Goal: Task Accomplishment & Management: Complete application form

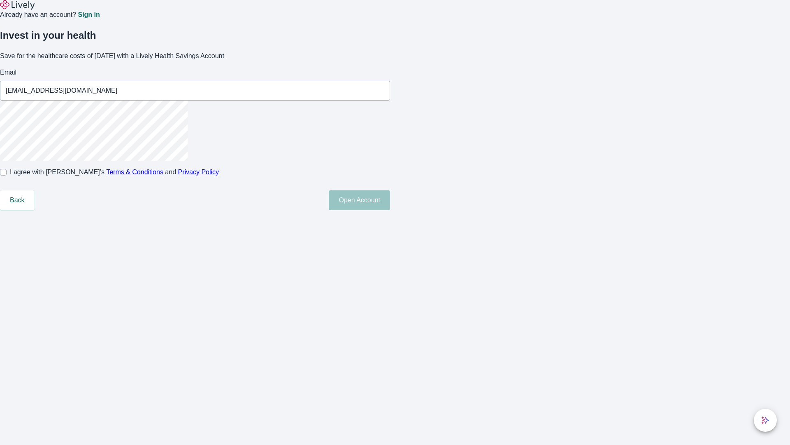
click at [7, 175] on input "I agree with Lively’s Terms & Conditions and Privacy Policy" at bounding box center [3, 172] width 7 height 7
checkbox input "true"
click at [390, 210] on button "Open Account" at bounding box center [359, 200] width 61 height 20
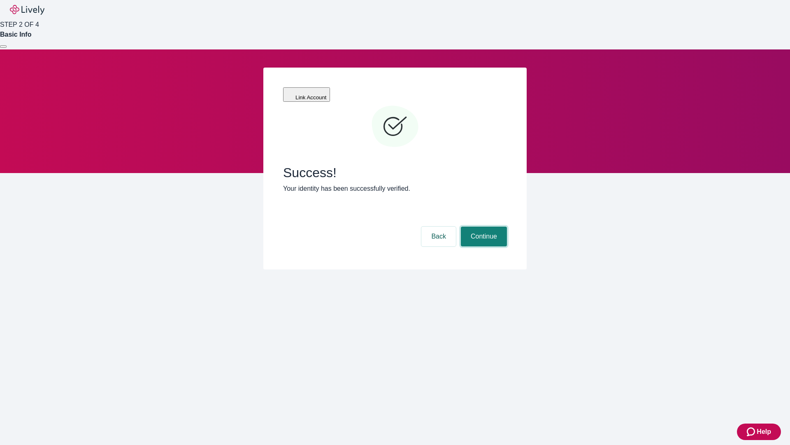
click at [483, 226] on button "Continue" at bounding box center [484, 236] width 46 height 20
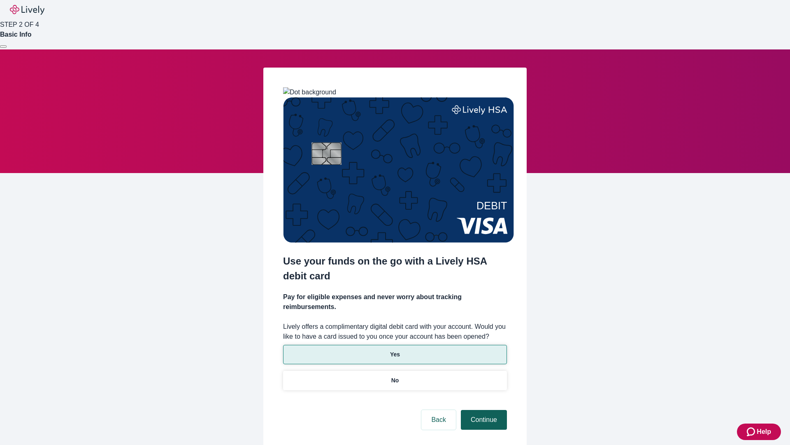
click at [395, 350] on p "Yes" at bounding box center [395, 354] width 10 height 9
click at [483, 410] on button "Continue" at bounding box center [484, 420] width 46 height 20
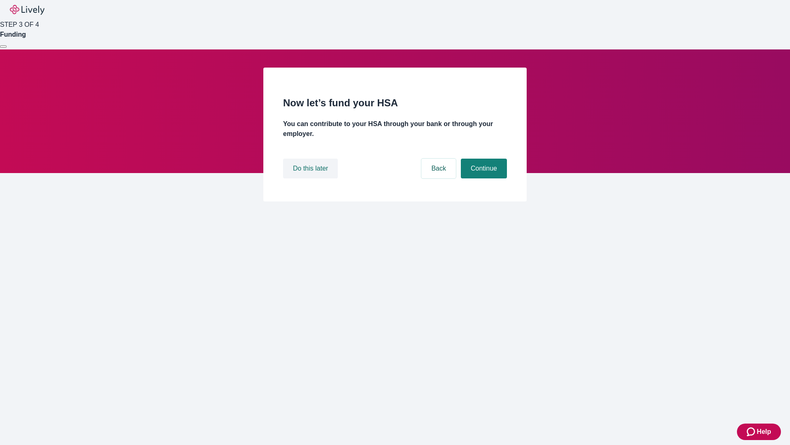
click at [312, 178] on button "Do this later" at bounding box center [310, 168] width 55 height 20
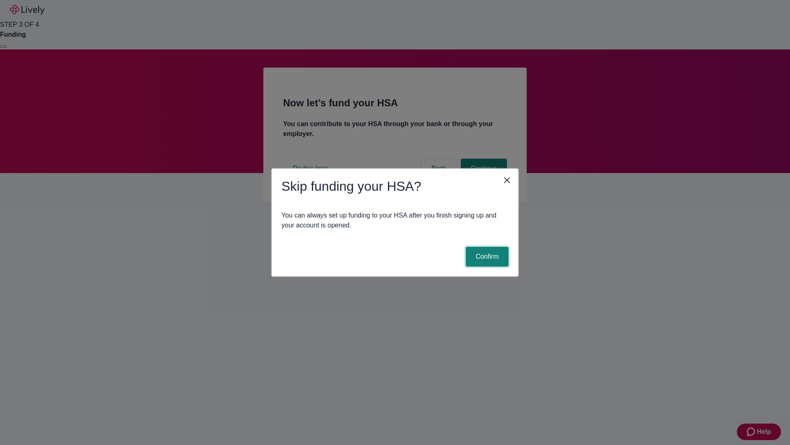
click at [486, 256] on button "Confirm" at bounding box center [487, 257] width 43 height 20
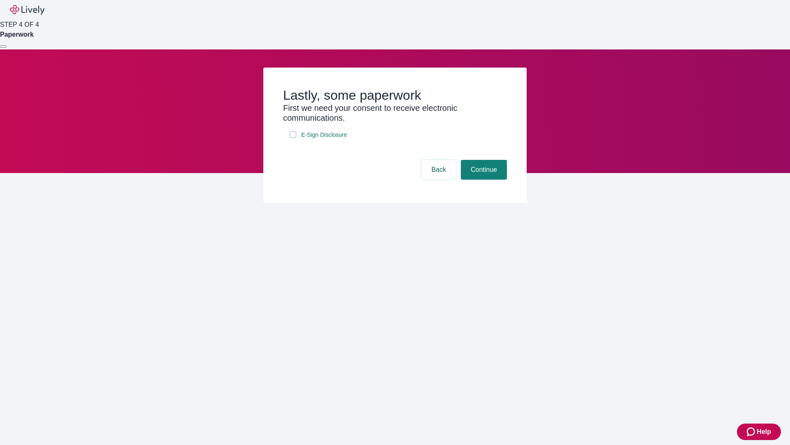
click at [293, 138] on input "E-Sign Disclosure" at bounding box center [293, 134] width 7 height 7
checkbox input "true"
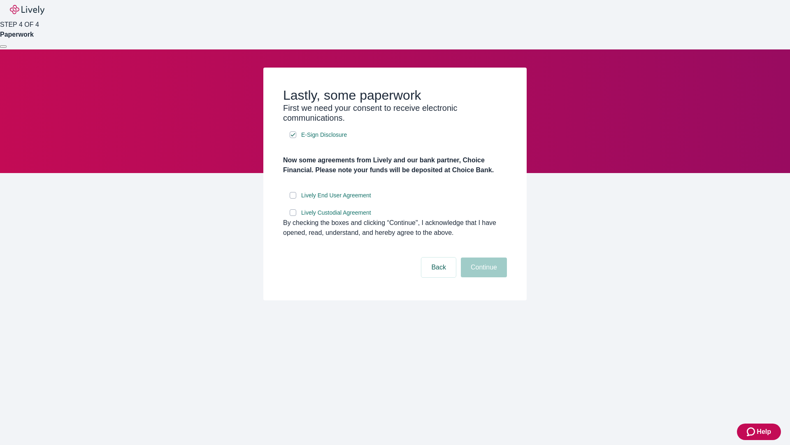
click at [293, 198] on input "Lively End User Agreement" at bounding box center [293, 195] width 7 height 7
checkbox input "true"
click at [293, 216] on input "Lively Custodial Agreement" at bounding box center [293, 212] width 7 height 7
checkbox input "true"
click at [483, 277] on button "Continue" at bounding box center [484, 267] width 46 height 20
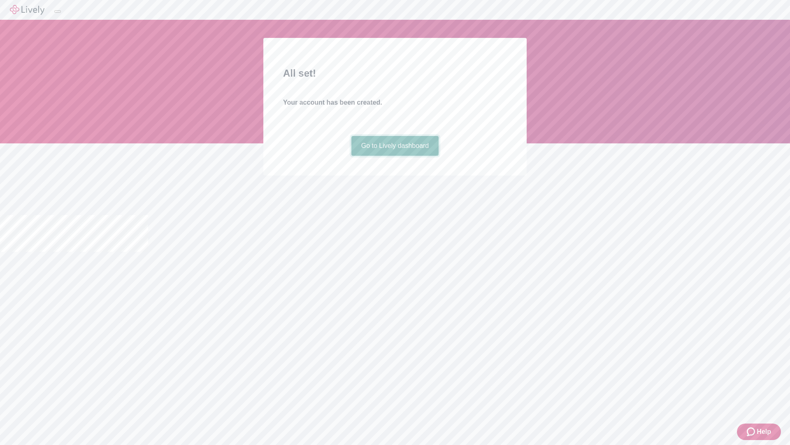
click at [395, 156] on link "Go to Lively dashboard" at bounding box center [396, 146] width 88 height 20
